Goal: Use online tool/utility: Utilize a website feature to perform a specific function

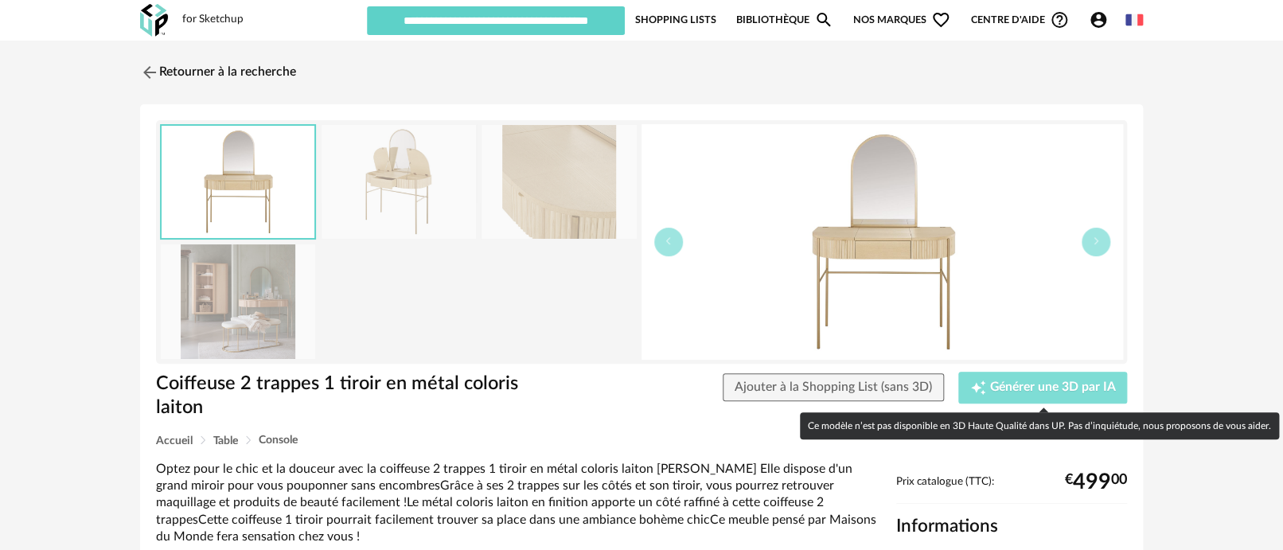
click at [1001, 387] on span "Générer une 3D par IA" at bounding box center [1053, 387] width 126 height 13
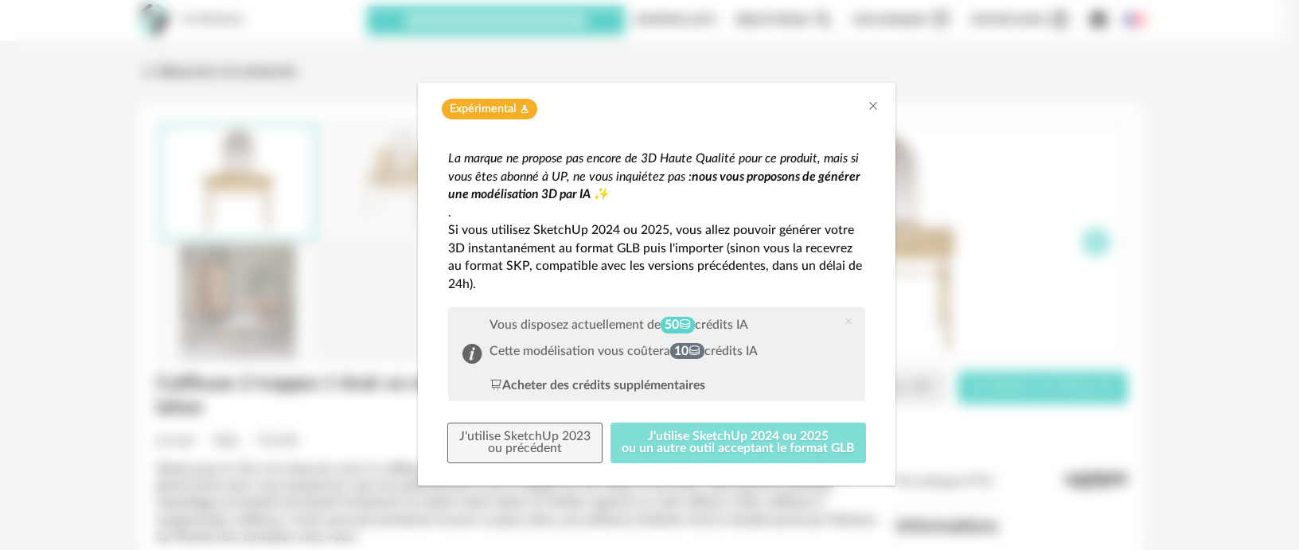
click at [779, 443] on button "J'utilise SketchUp 2024 ou 2025 ou un autre outil acceptant le format GLB" at bounding box center [739, 443] width 256 height 41
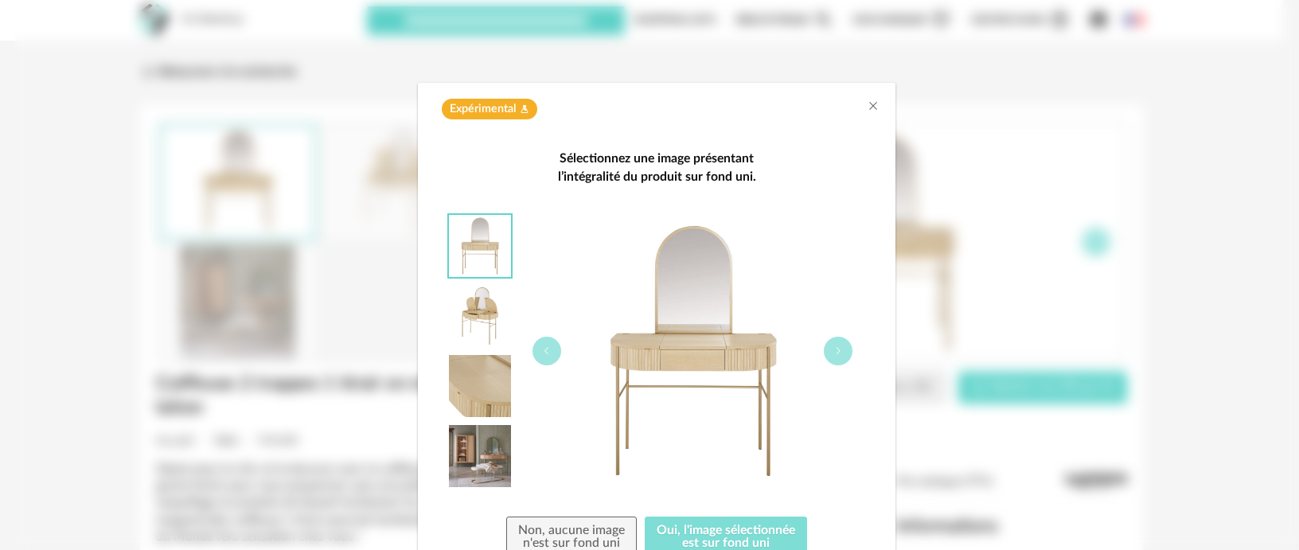
click at [741, 529] on button "Oui, l'image sélectionnée est sur fond uni" at bounding box center [726, 537] width 162 height 41
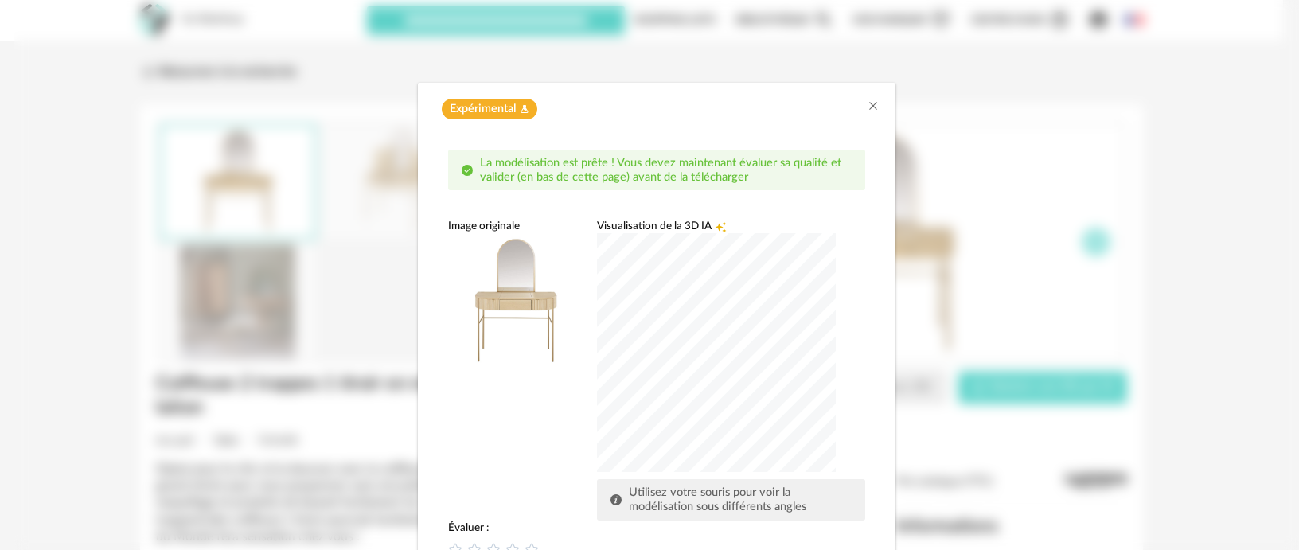
click at [705, 379] on div "dialog" at bounding box center [716, 352] width 239 height 239
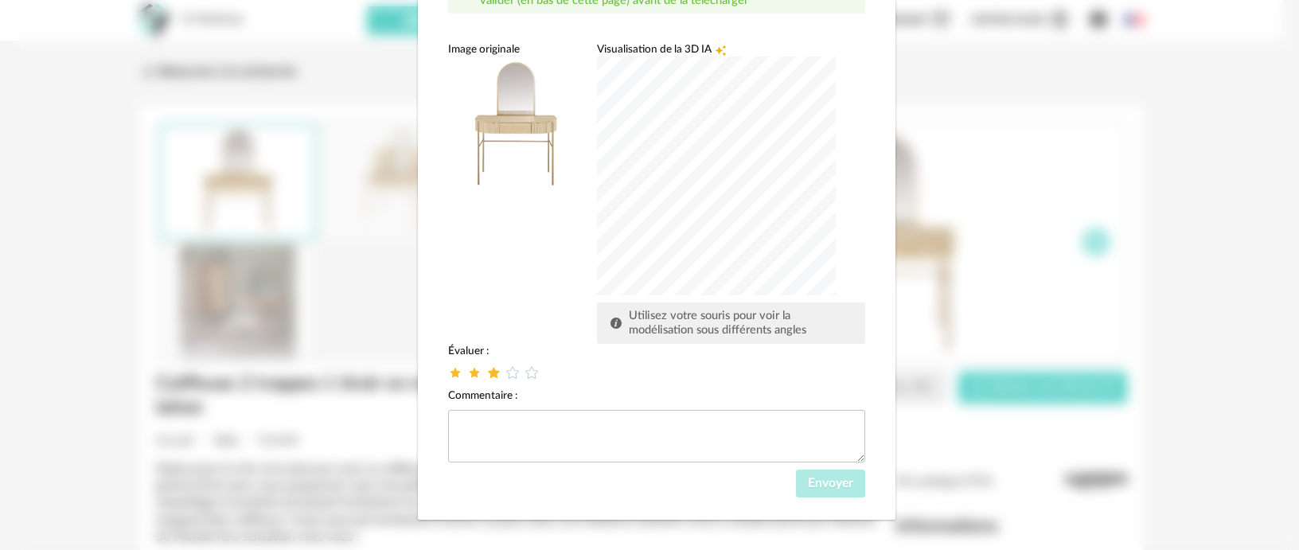
click at [486, 376] on icon "dialog" at bounding box center [494, 372] width 17 height 17
click at [833, 489] on button "Envoyer" at bounding box center [830, 484] width 69 height 29
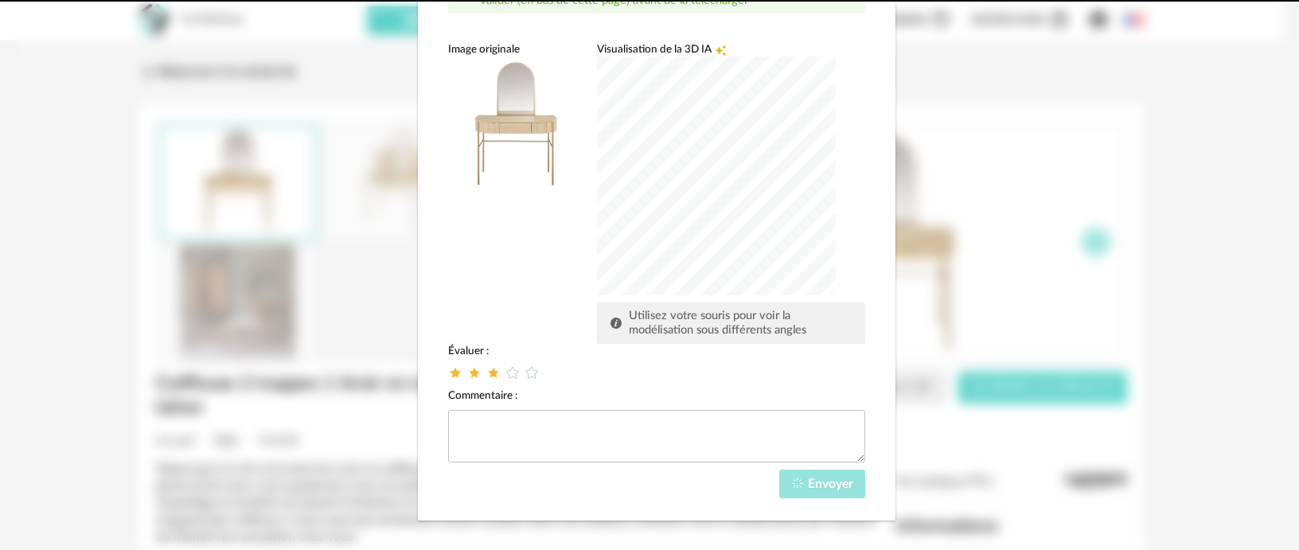
scroll to position [102, 0]
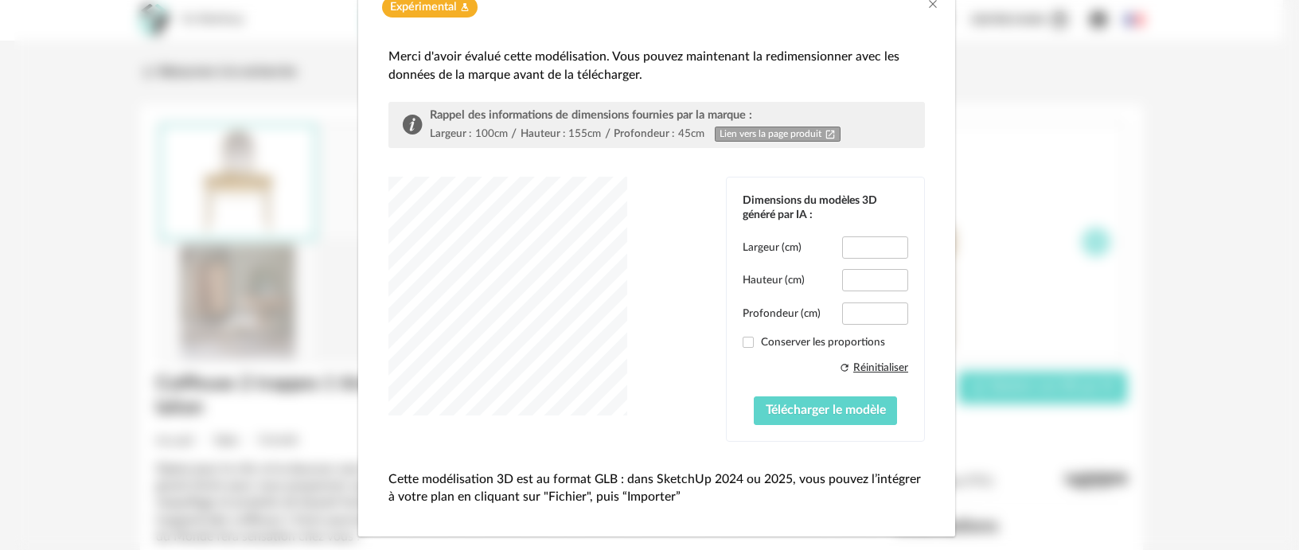
type input "*****"
type input "****"
click at [866, 245] on input "*****" at bounding box center [875, 247] width 66 height 22
type input "*****"
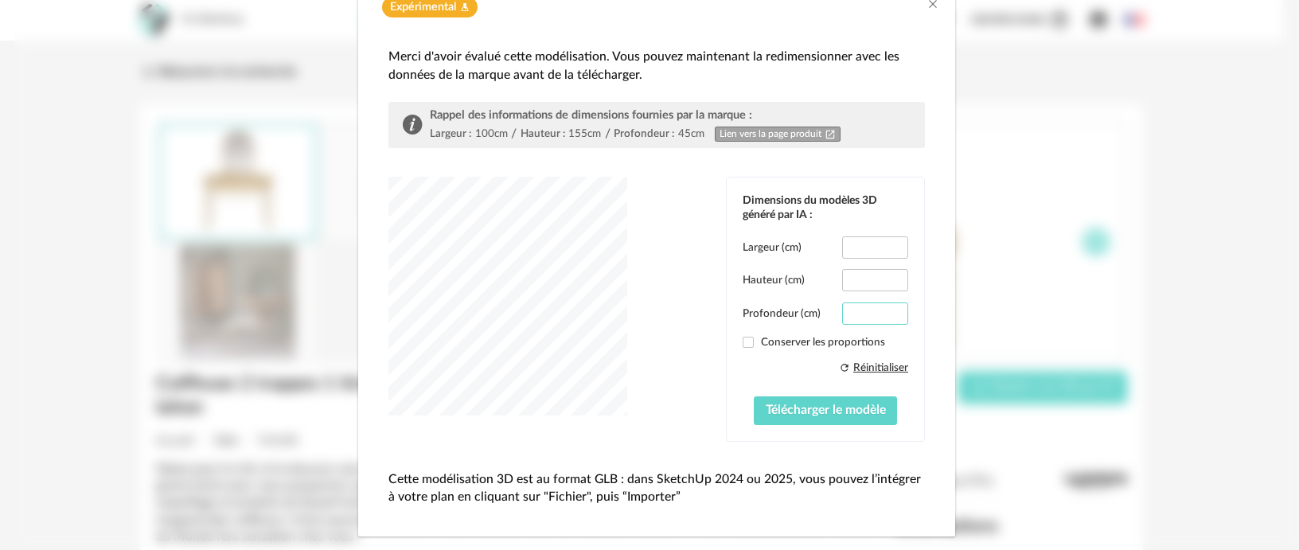
drag, startPoint x: 873, startPoint y: 309, endPoint x: 845, endPoint y: 308, distance: 27.9
click at [845, 308] on input "****" at bounding box center [875, 314] width 66 height 22
type input "**"
click at [806, 404] on span "Télécharger le modèle" at bounding box center [826, 410] width 120 height 13
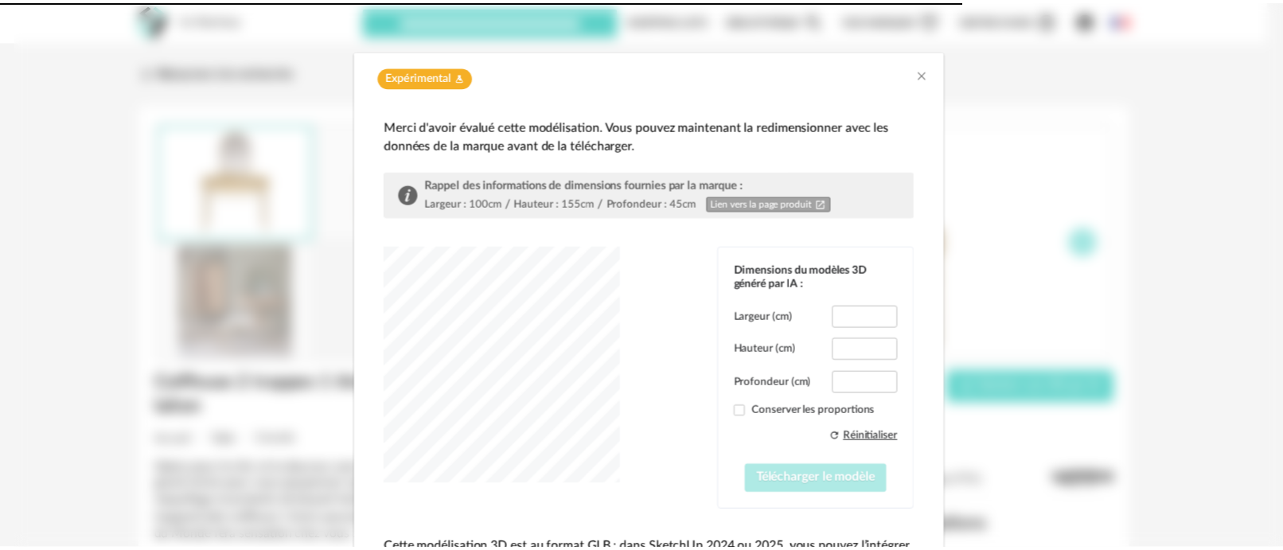
scroll to position [0, 0]
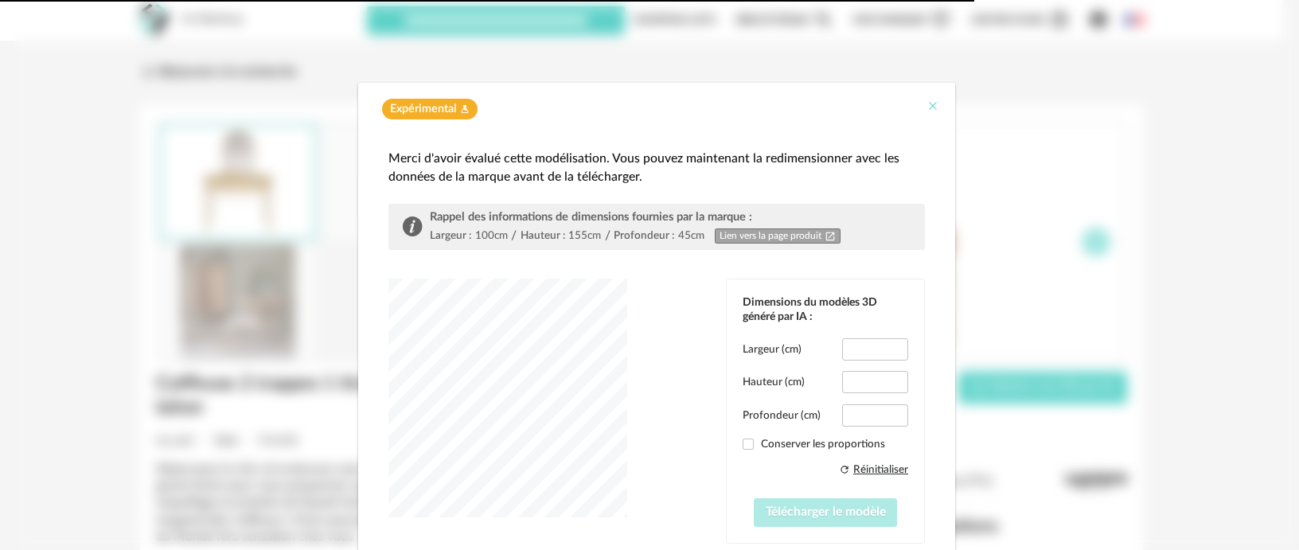
click at [927, 103] on icon "Close" at bounding box center [933, 106] width 13 height 13
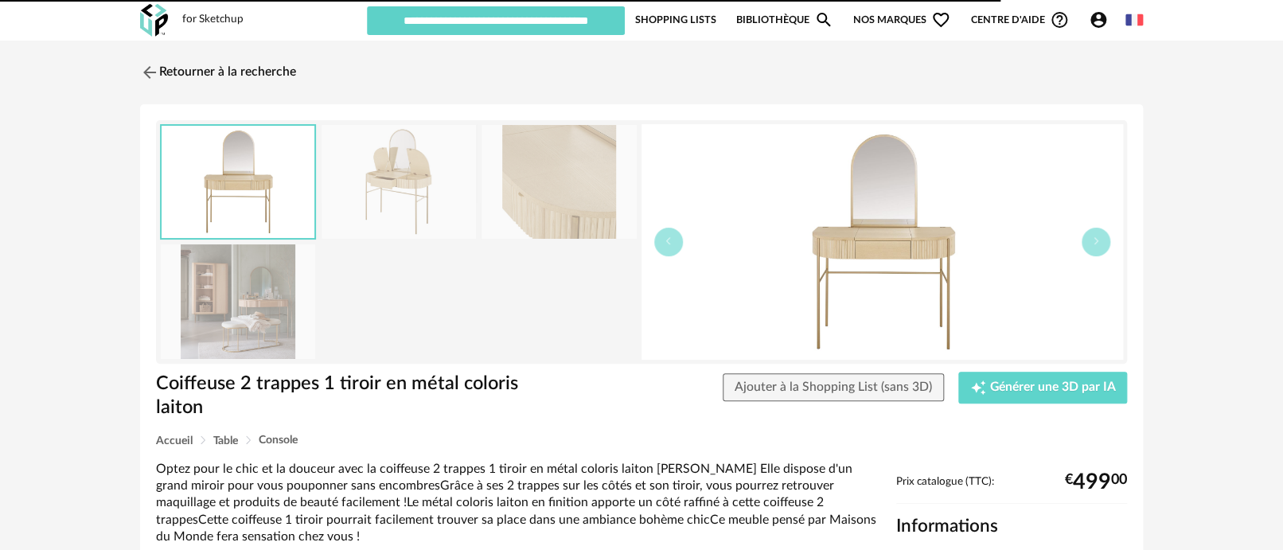
click at [910, 195] on img at bounding box center [883, 242] width 482 height 236
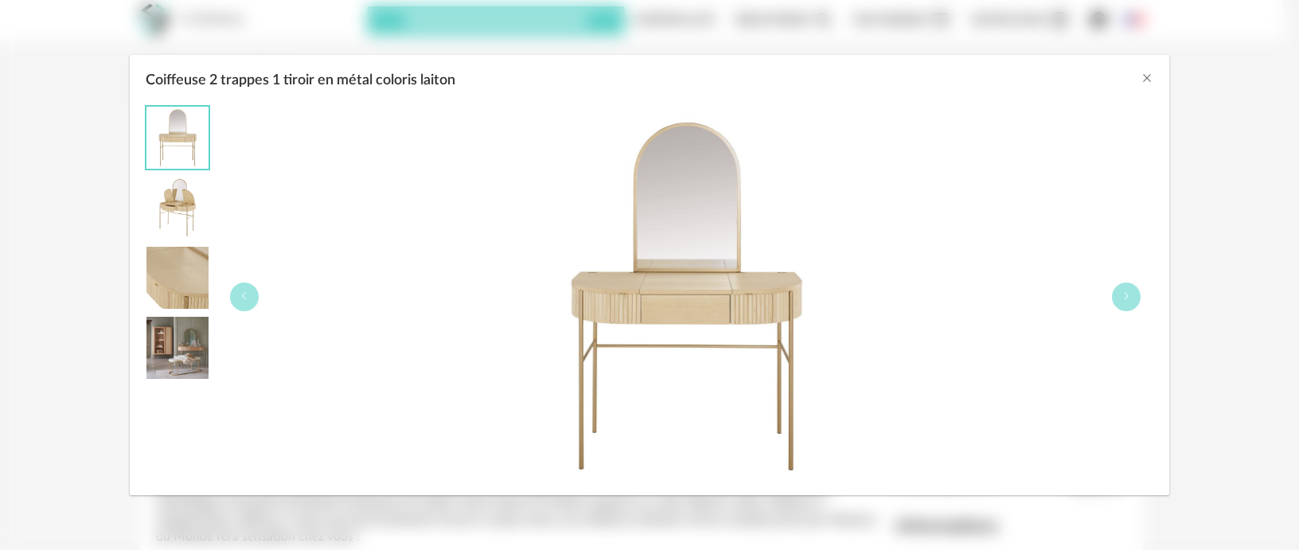
click at [1263, 201] on div "Coiffeuse 2 trappes 1 tiroir en métal coloris laiton" at bounding box center [649, 275] width 1299 height 550
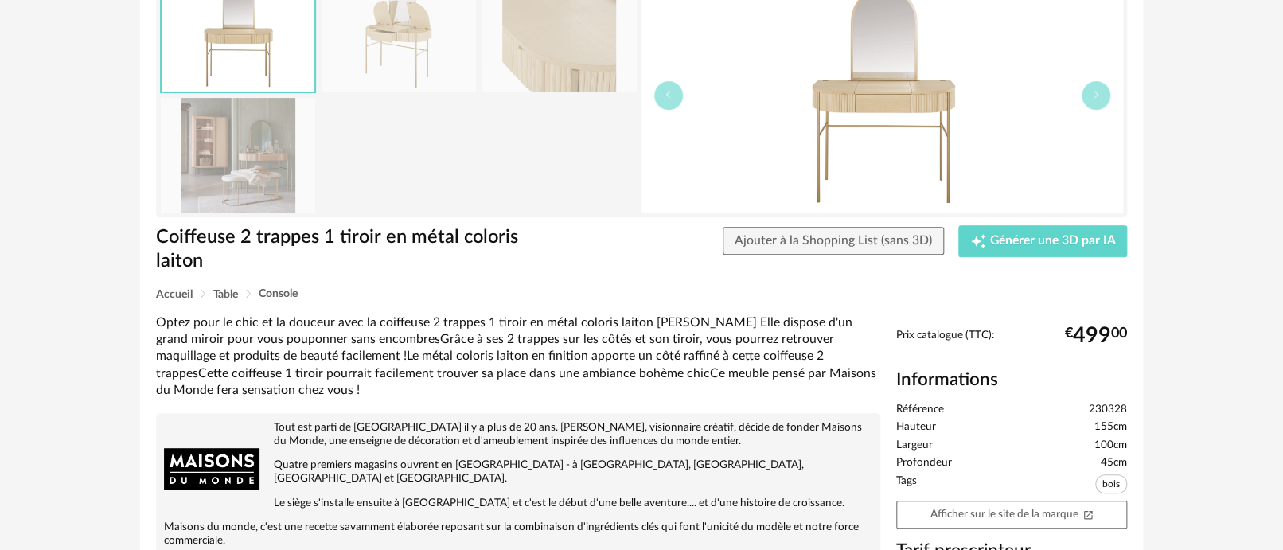
scroll to position [177, 0]
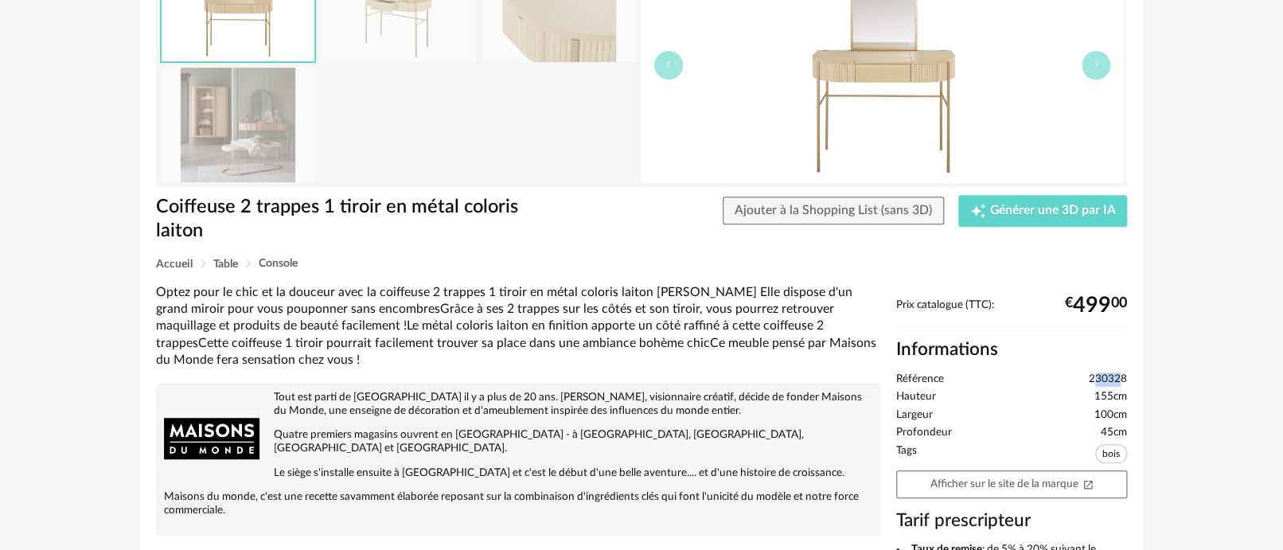
drag, startPoint x: 1094, startPoint y: 374, endPoint x: 1123, endPoint y: 373, distance: 29.5
click at [1123, 373] on span "230328" at bounding box center [1108, 380] width 38 height 14
drag, startPoint x: 1124, startPoint y: 373, endPoint x: 1091, endPoint y: 377, distance: 33.7
click at [1091, 377] on span "230328" at bounding box center [1108, 380] width 38 height 14
copy span "230328"
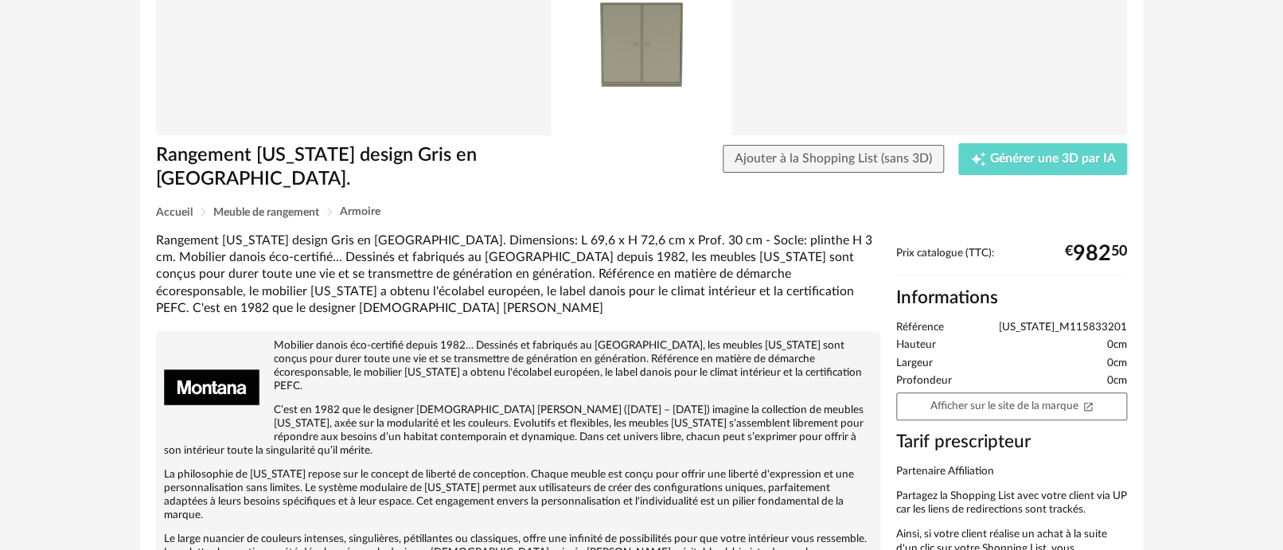
scroll to position [177, 0]
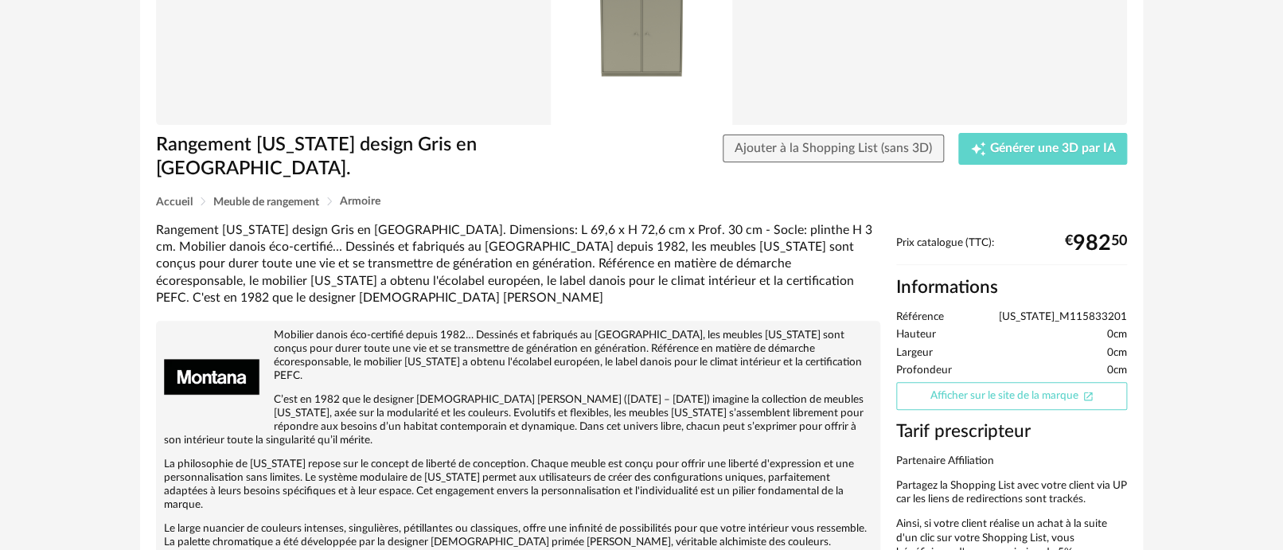
click at [978, 382] on link "Afficher sur le site de la marque Open In New icon" at bounding box center [1011, 396] width 231 height 28
click at [643, 329] on p "Mobilier danois éco-certifié depuis 1982… Dessinés et fabriqués au Danemark, le…" at bounding box center [518, 356] width 709 height 54
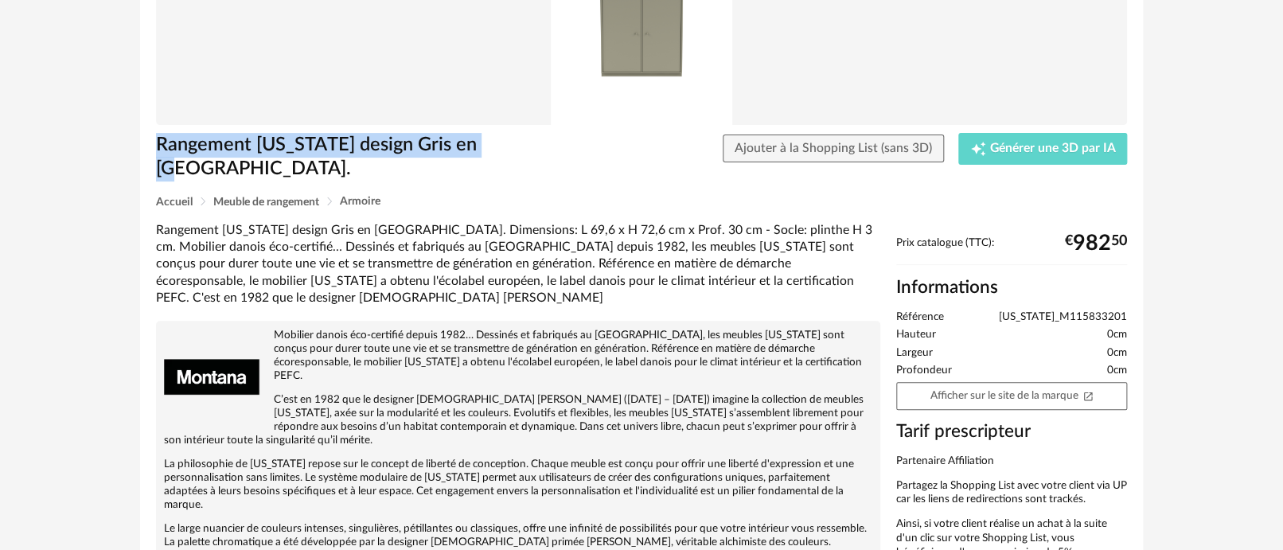
drag, startPoint x: 522, startPoint y: 142, endPoint x: 158, endPoint y: 142, distance: 364.6
click at [158, 142] on h1 "Rangement MONTANA design Gris en Bois." at bounding box center [354, 157] width 396 height 49
copy h1 "Rangement MONTANA design Gris en Bois."
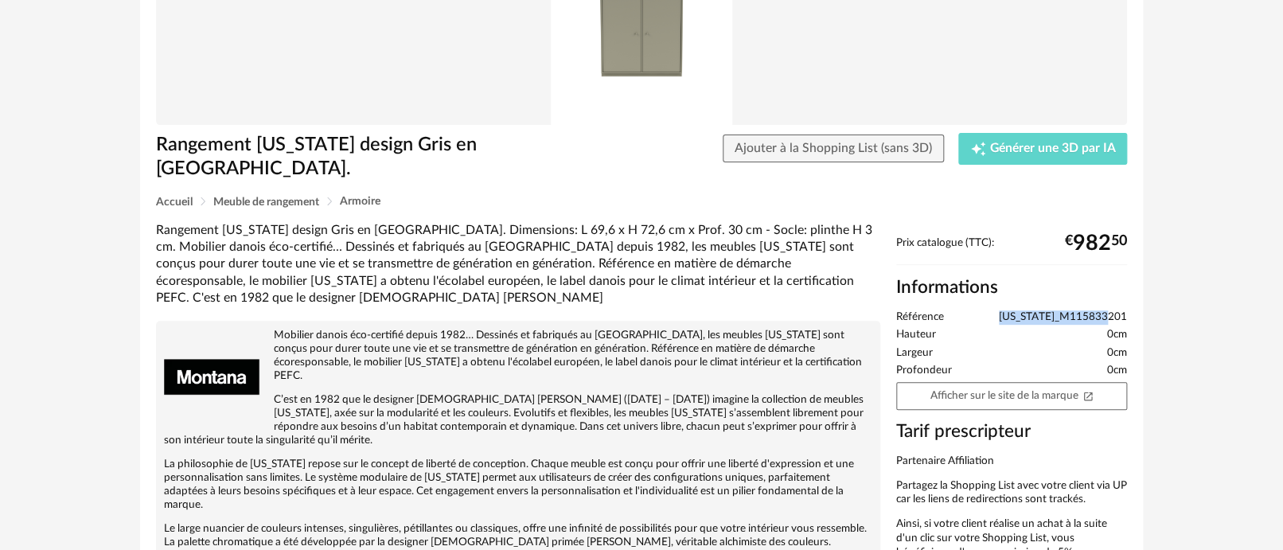
drag, startPoint x: 1000, startPoint y: 291, endPoint x: 1126, endPoint y: 289, distance: 125.8
click at [1126, 310] on li "Référence MONTANA_M115833201" at bounding box center [1011, 317] width 231 height 14
copy span "MONTANA_M115833201"
